Goal: Check status: Check status

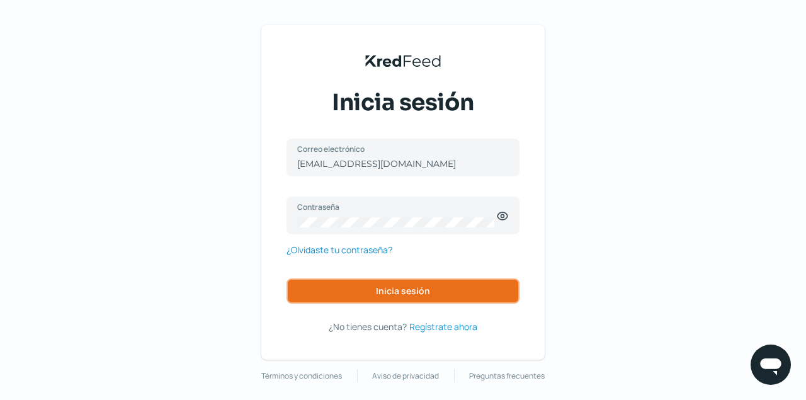
click at [404, 294] on span "Inicia sesión" at bounding box center [403, 290] width 54 height 9
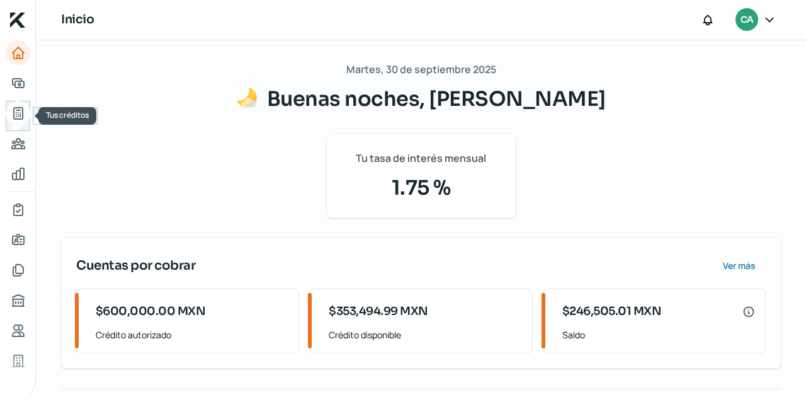
click at [19, 113] on icon "Tus créditos" at bounding box center [18, 113] width 15 height 15
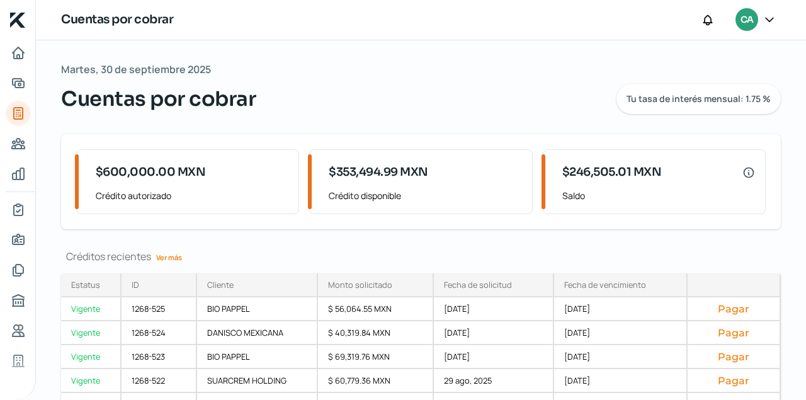
click at [176, 256] on link "Ver más" at bounding box center [169, 257] width 36 height 20
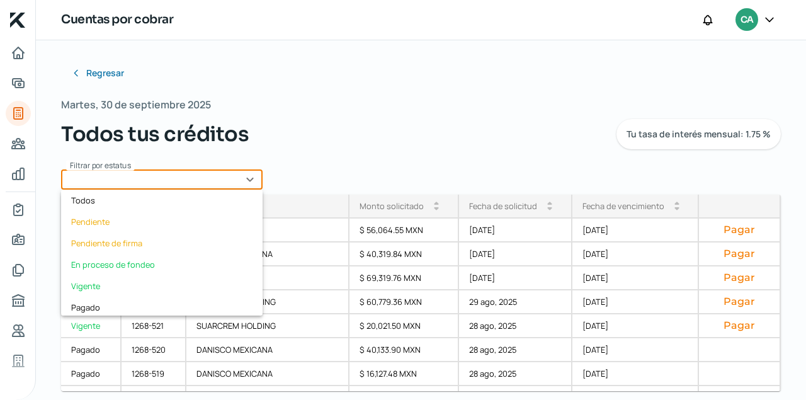
click at [254, 176] on input "text" at bounding box center [161, 179] width 201 height 20
click at [94, 279] on div "Vigente" at bounding box center [161, 285] width 201 height 21
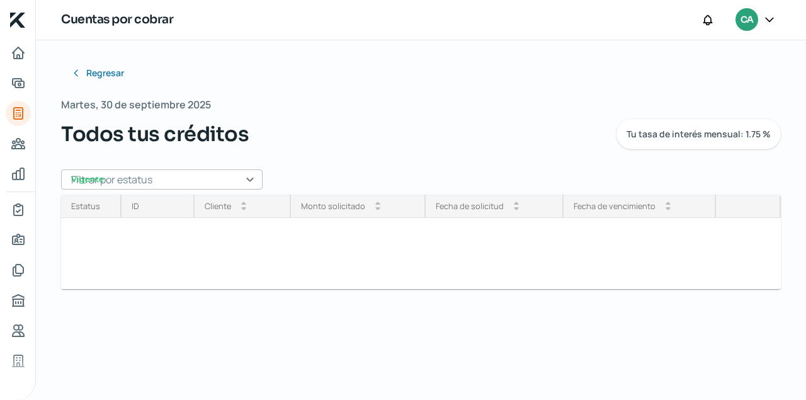
type input "Vigente"
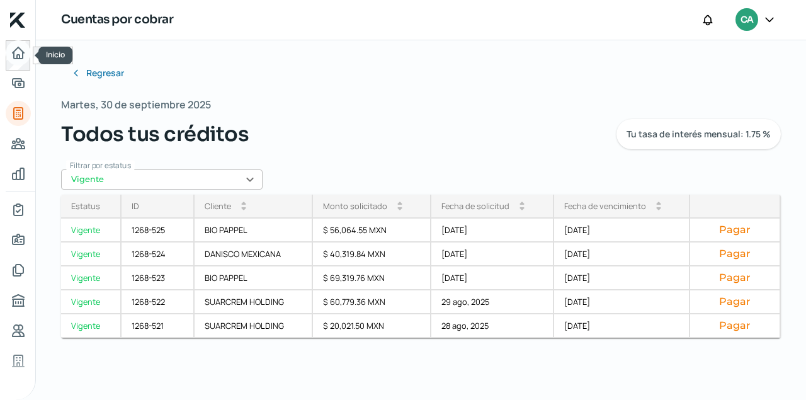
click at [18, 53] on icon "Inicio" at bounding box center [18, 52] width 15 height 15
